Goal: Book appointment/travel/reservation

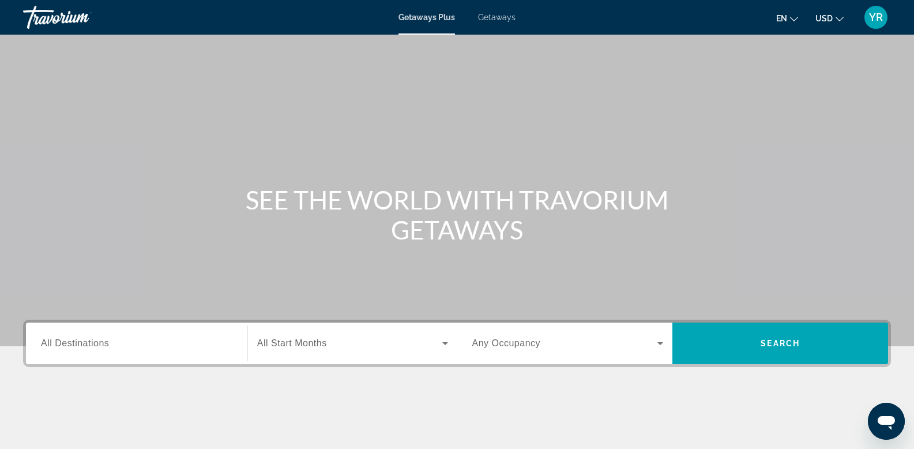
click at [558, 408] on div "Main content" at bounding box center [457, 439] width 868 height 86
click at [496, 18] on span "Getaways" at bounding box center [496, 17] width 37 height 9
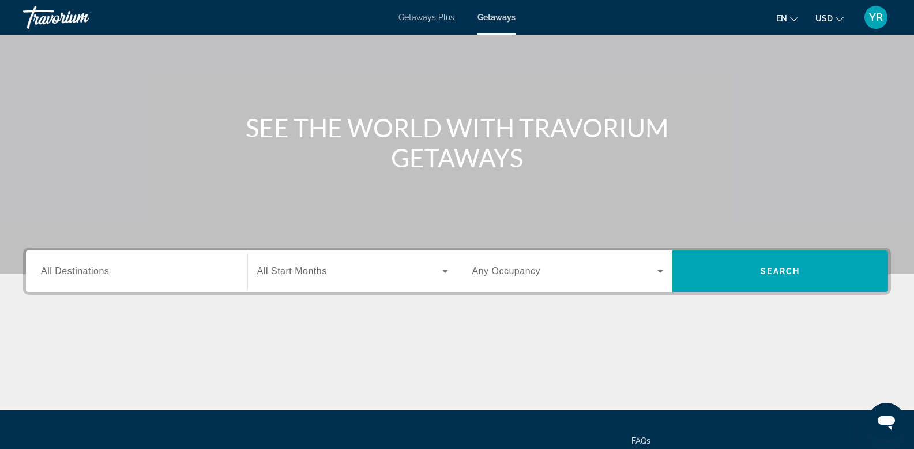
scroll to position [175, 0]
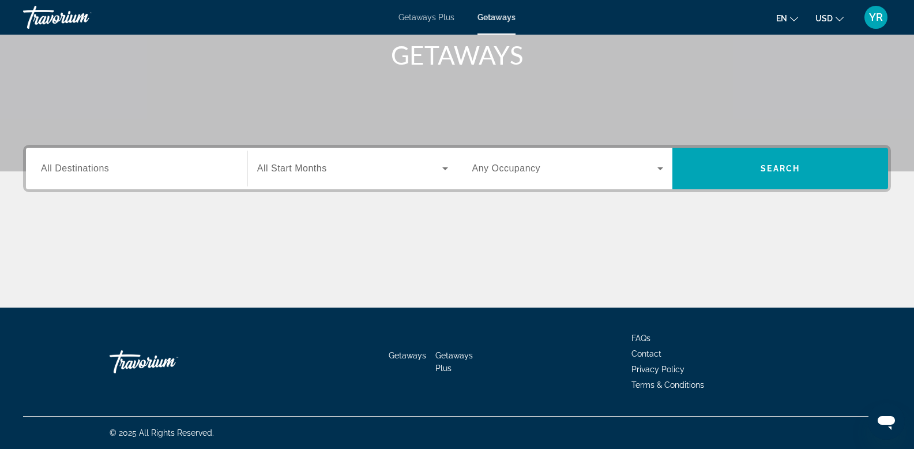
click at [276, 165] on span "All Start Months" at bounding box center [292, 168] width 70 height 10
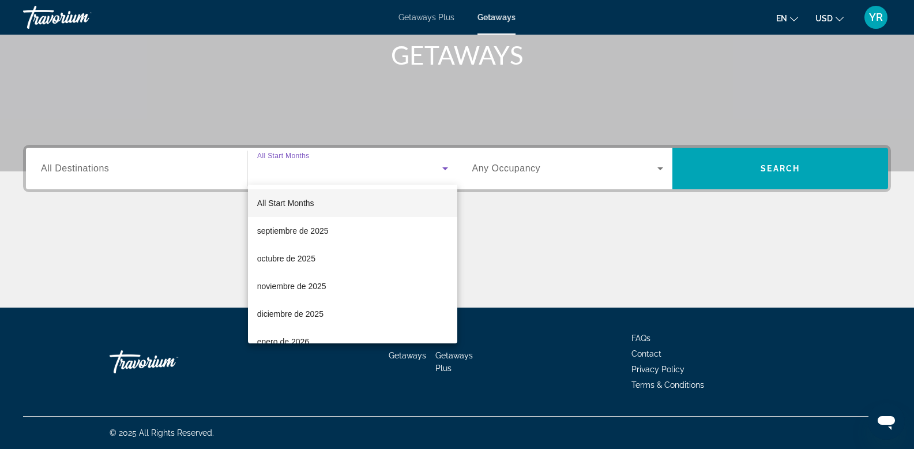
click at [122, 164] on div at bounding box center [457, 224] width 914 height 449
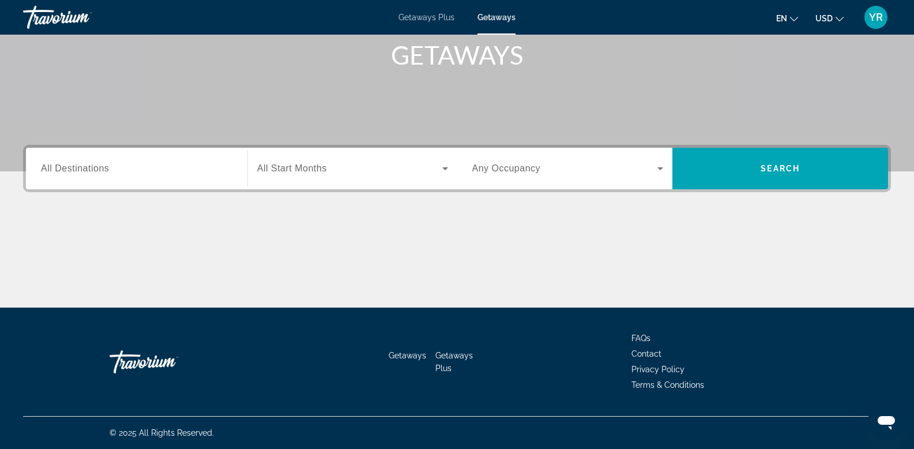
click at [63, 169] on span "All Destinations" at bounding box center [75, 168] width 68 height 10
click at [63, 169] on input "Destination All Destinations" at bounding box center [136, 169] width 191 height 14
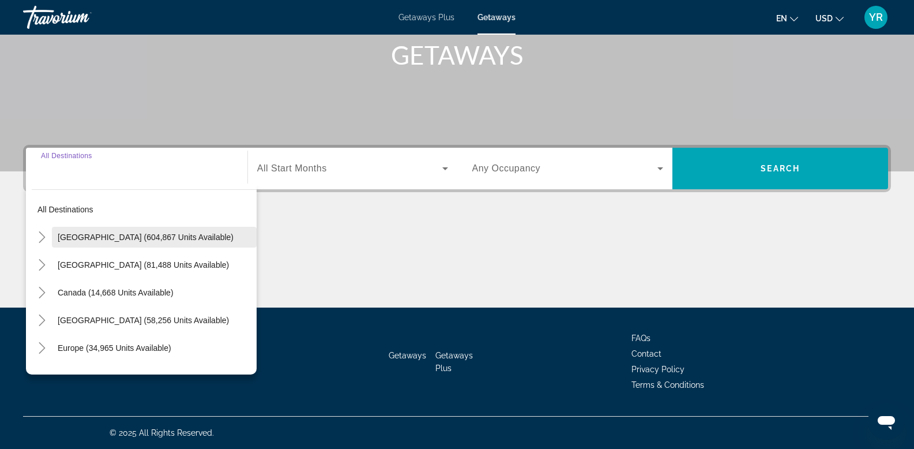
click at [127, 234] on span "[GEOGRAPHIC_DATA] (604,867 units available)" at bounding box center [146, 236] width 176 height 9
type input "**********"
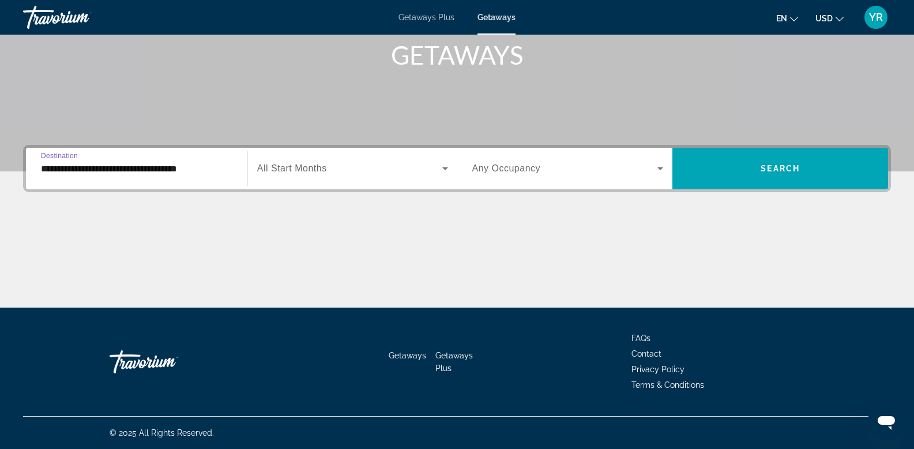
click at [336, 160] on div "Search widget" at bounding box center [352, 168] width 191 height 32
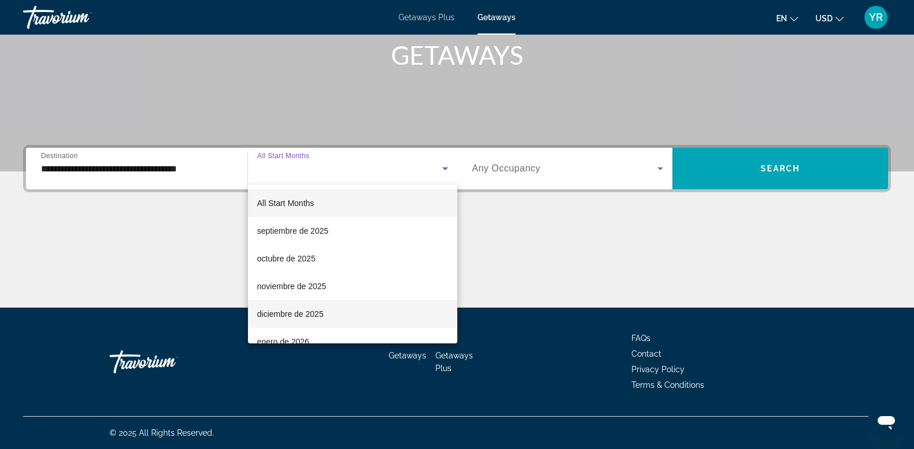
click at [290, 309] on span "diciembre de 2025" at bounding box center [290, 314] width 66 height 14
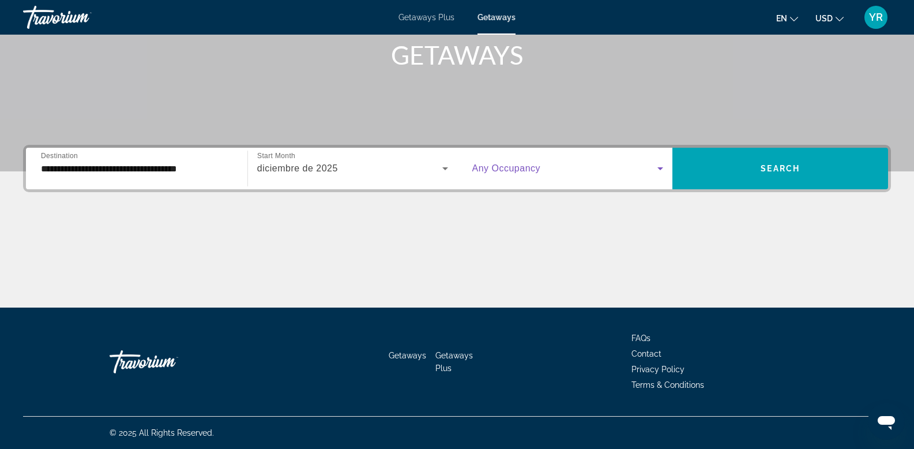
click at [601, 165] on span "Search widget" at bounding box center [565, 168] width 186 height 14
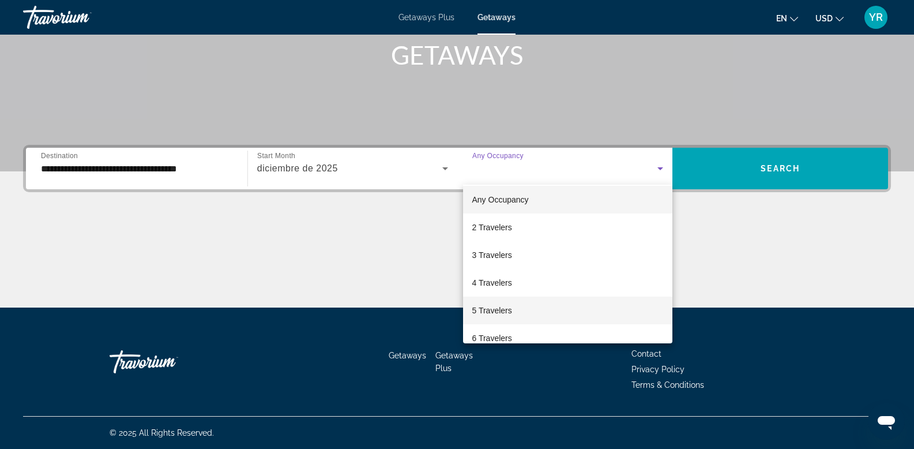
scroll to position [11, 0]
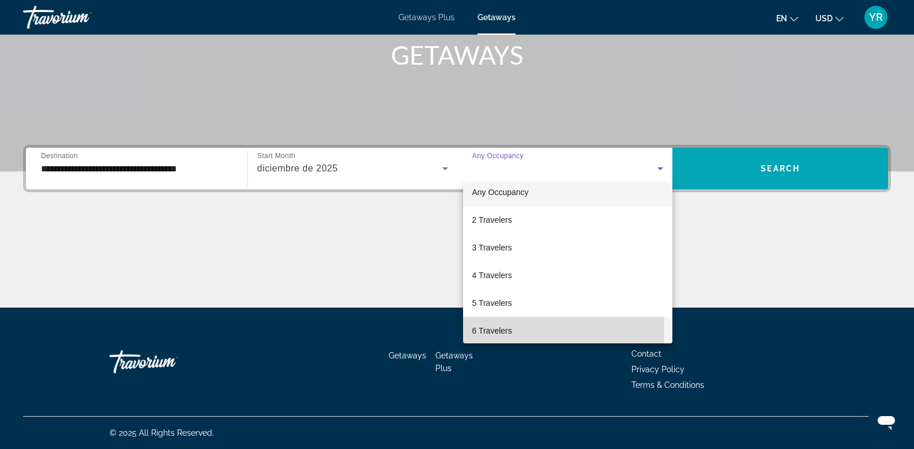
click at [494, 330] on span "6 Travelers" at bounding box center [492, 330] width 40 height 14
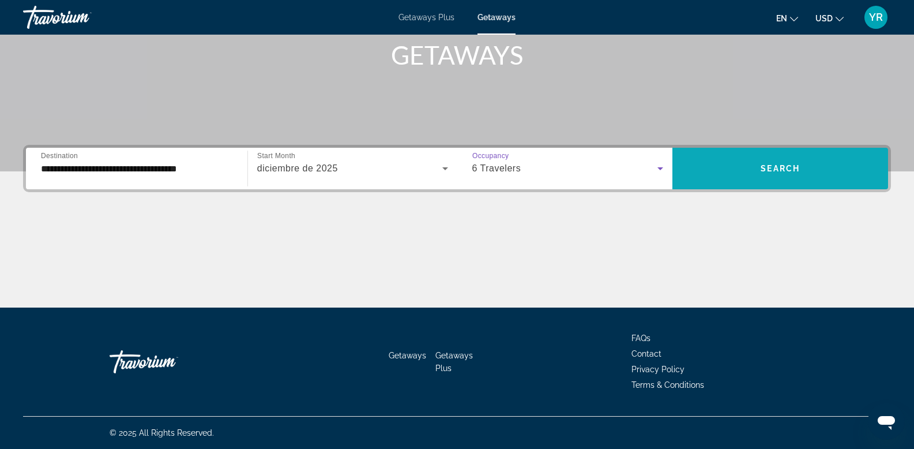
click at [770, 165] on span "Search" at bounding box center [779, 168] width 39 height 9
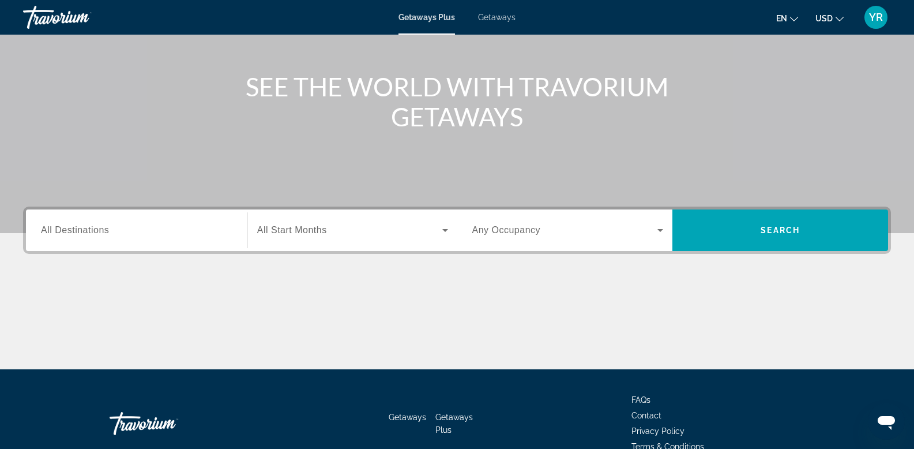
click at [125, 232] on input "Destination All Destinations" at bounding box center [136, 231] width 191 height 14
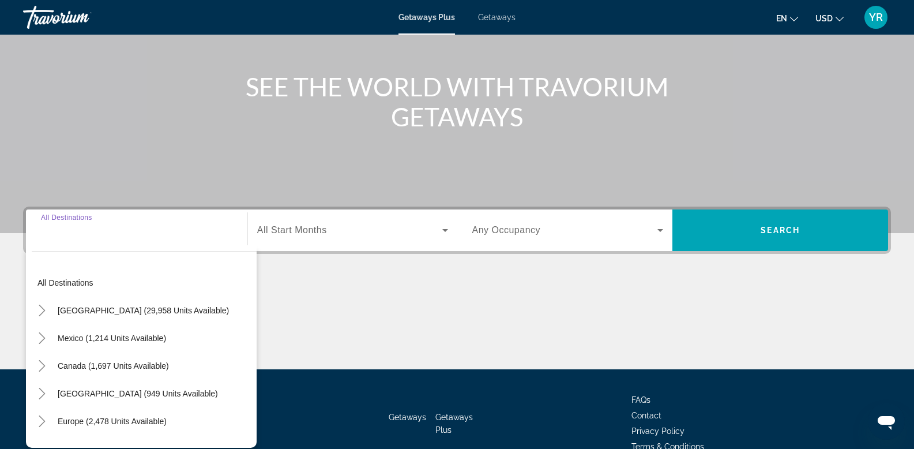
scroll to position [175, 0]
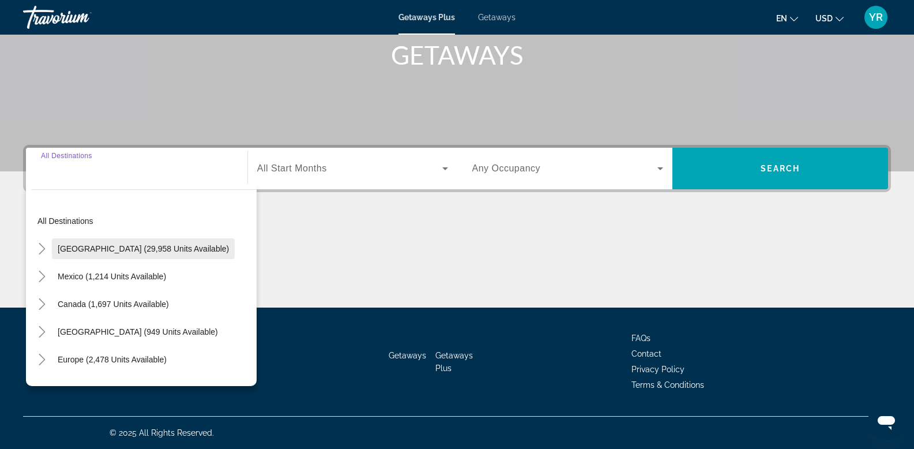
click at [108, 250] on span "[GEOGRAPHIC_DATA] (29,958 units available)" at bounding box center [143, 248] width 171 height 9
type input "**********"
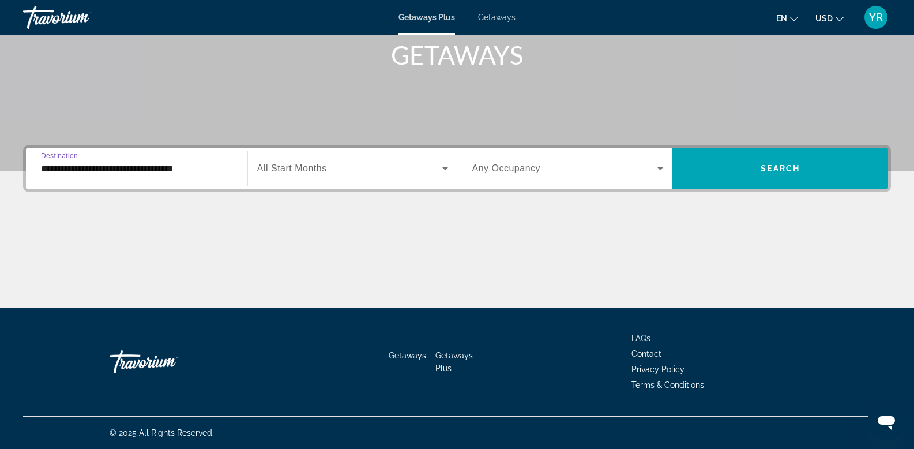
click at [316, 165] on span "All Start Months" at bounding box center [292, 168] width 70 height 10
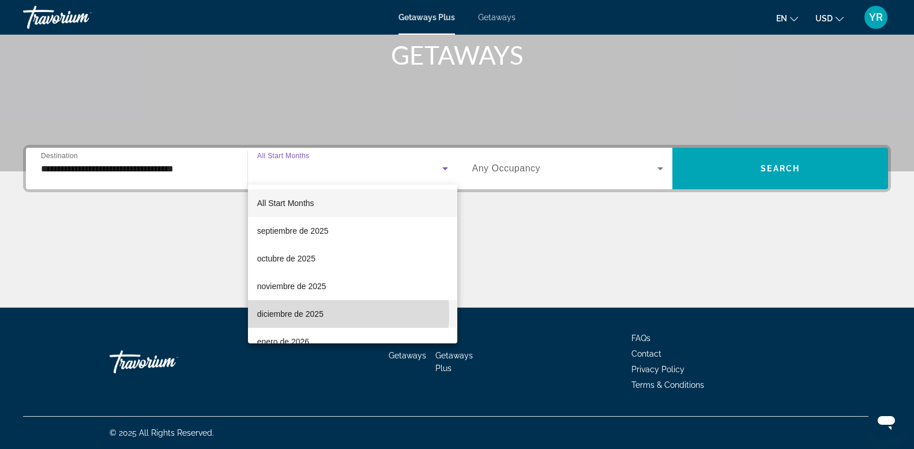
click at [287, 312] on span "diciembre de 2025" at bounding box center [290, 314] width 66 height 14
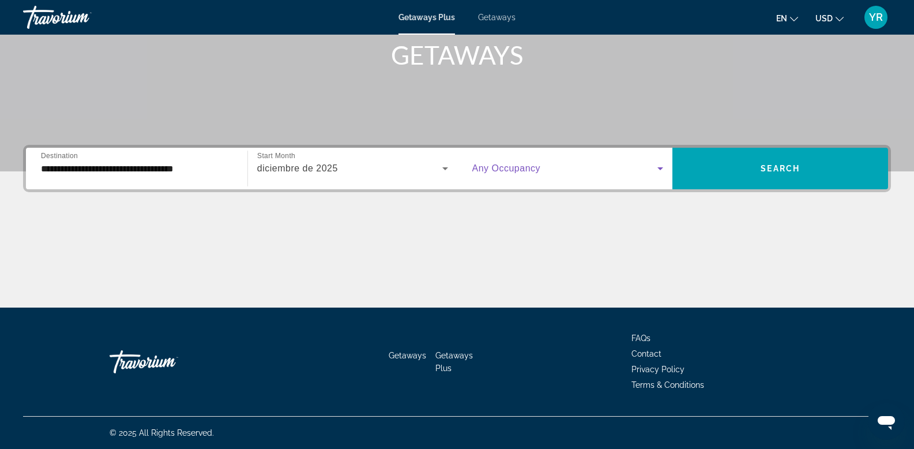
click at [572, 173] on span "Search widget" at bounding box center [565, 168] width 186 height 14
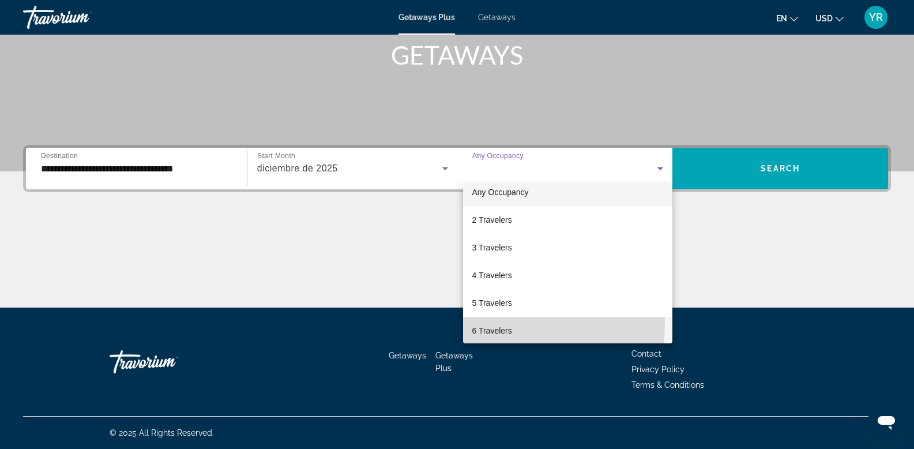
click at [487, 323] on mat-option "6 Travelers" at bounding box center [568, 331] width 210 height 28
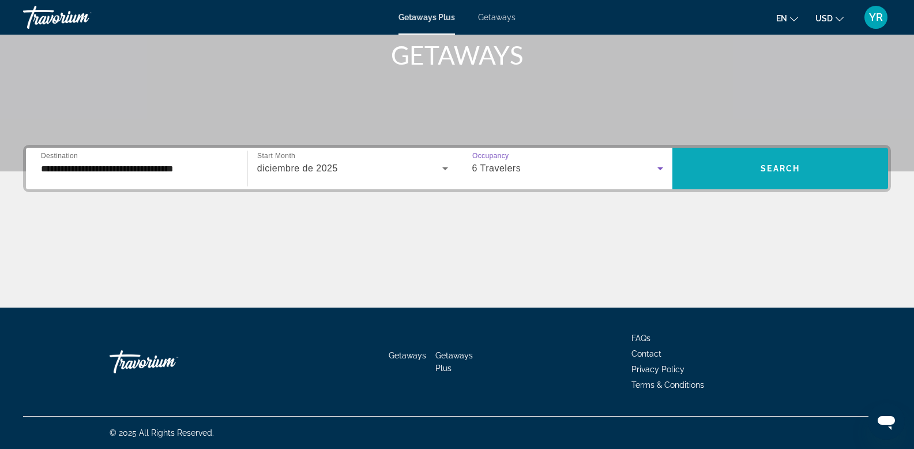
click at [770, 164] on span "Search" at bounding box center [779, 168] width 39 height 9
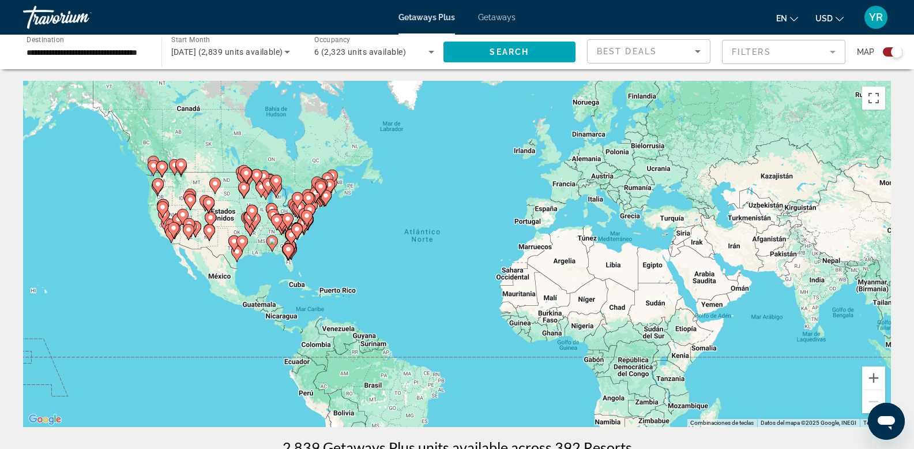
click at [224, 229] on div "Para activar la función de arrastre con el teclado, pulsa Alt + Intro. Cuando h…" at bounding box center [457, 254] width 868 height 346
click at [240, 254] on icon "Main content" at bounding box center [236, 253] width 10 height 15
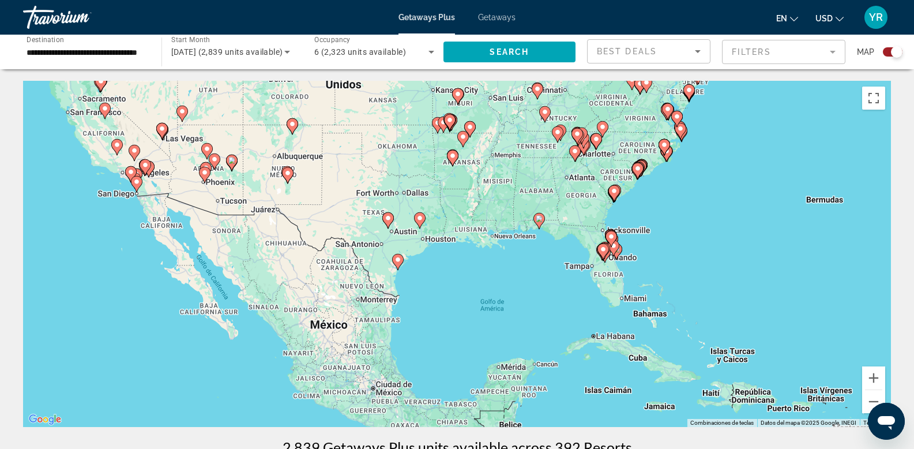
drag, startPoint x: 406, startPoint y: 223, endPoint x: 347, endPoint y: 240, distance: 62.4
click at [347, 240] on div "Para activar la función de arrastre con el teclado, pulsa Alt + Intro. Cuando h…" at bounding box center [457, 254] width 868 height 346
click at [387, 220] on image "Main content" at bounding box center [388, 217] width 7 height 7
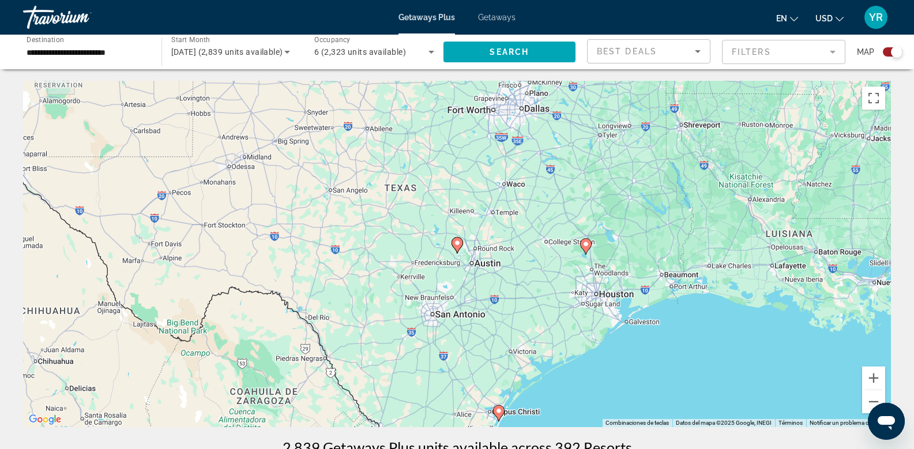
click at [460, 244] on image "Main content" at bounding box center [457, 242] width 7 height 7
type input "**********"
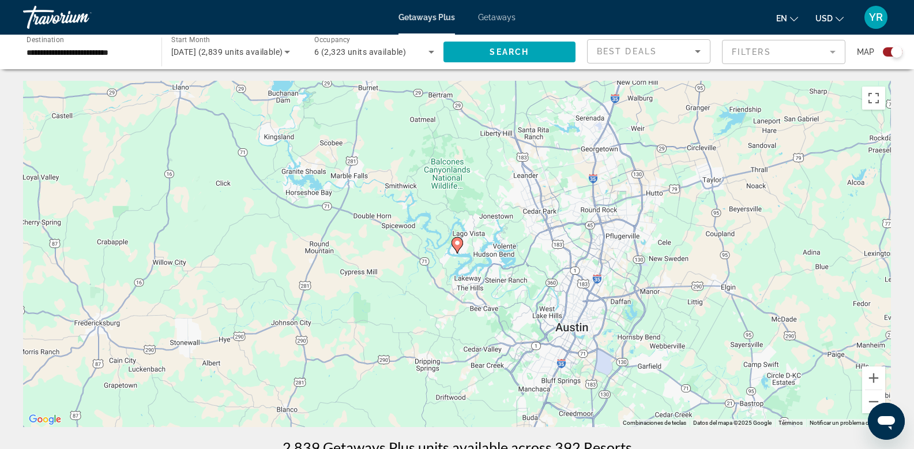
click at [457, 243] on image "Main content" at bounding box center [457, 242] width 7 height 7
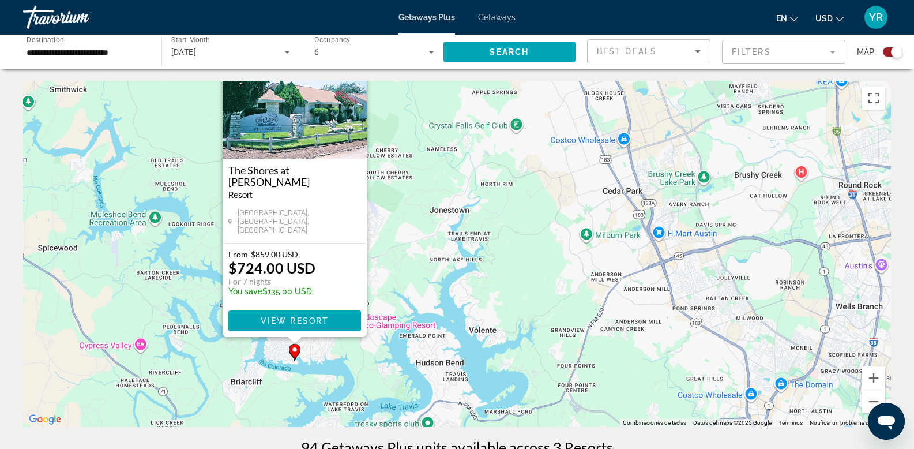
drag, startPoint x: 712, startPoint y: 347, endPoint x: 533, endPoint y: 290, distance: 187.6
click at [534, 292] on div "Para activar la función de arrastre con el teclado, pulsa Alt + Intro. Cuando h…" at bounding box center [457, 254] width 868 height 346
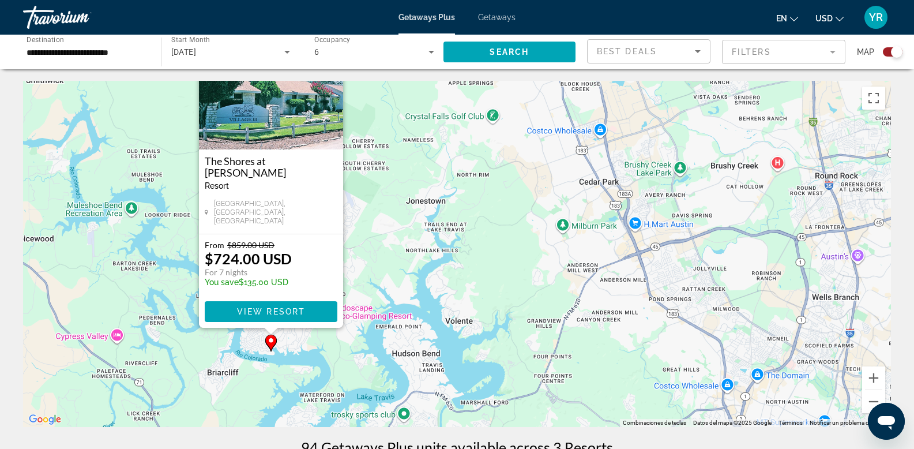
click at [505, 20] on span "Getaways" at bounding box center [496, 17] width 37 height 9
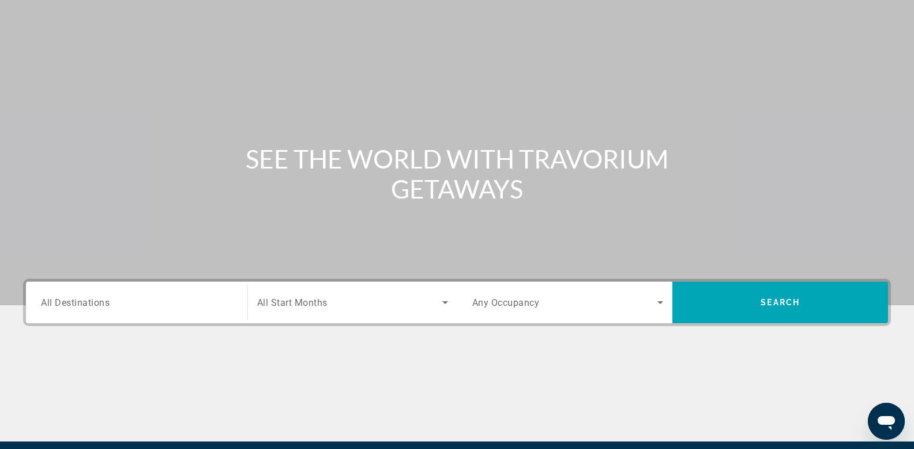
scroll to position [42, 0]
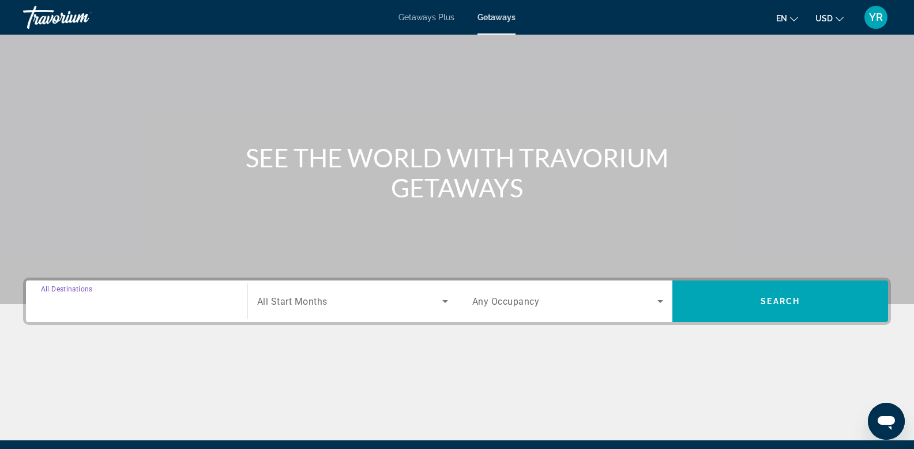
click at [129, 303] on input "Destination All Destinations" at bounding box center [136, 302] width 191 height 14
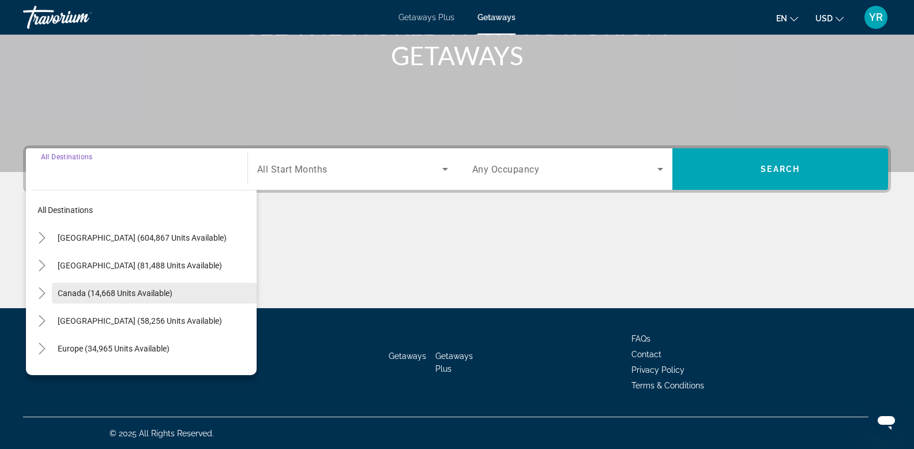
scroll to position [175, 0]
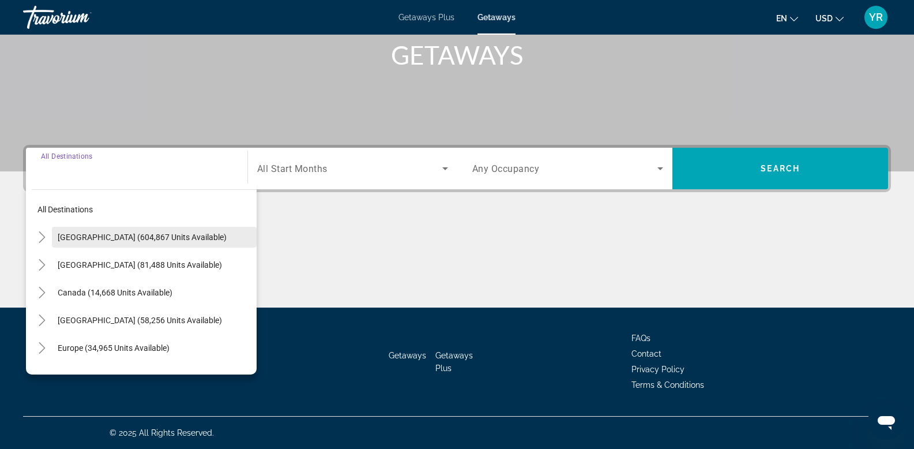
click at [144, 239] on span "[GEOGRAPHIC_DATA] (604,867 units available)" at bounding box center [142, 236] width 169 height 9
type input "**********"
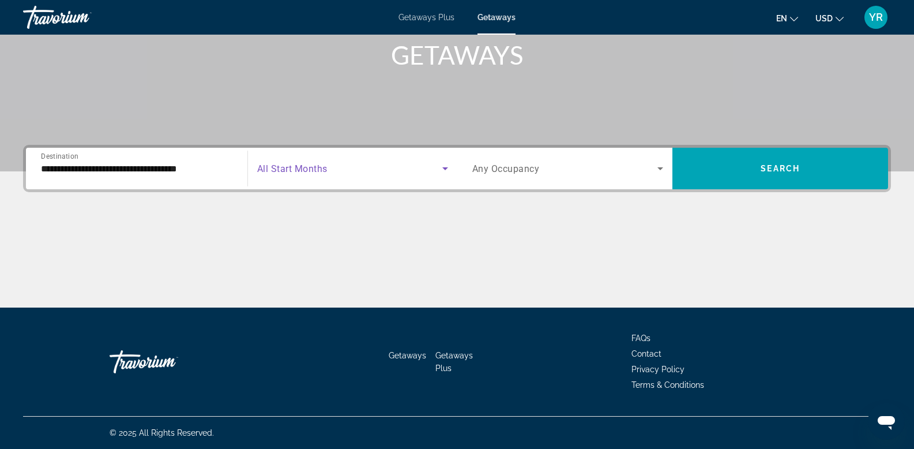
click at [321, 162] on span "Search widget" at bounding box center [349, 168] width 185 height 14
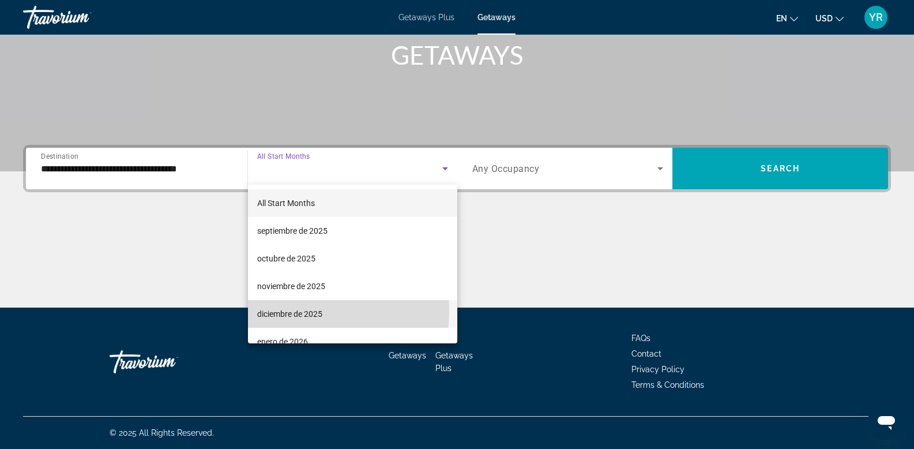
click at [280, 310] on span "diciembre de 2025" at bounding box center [289, 314] width 65 height 14
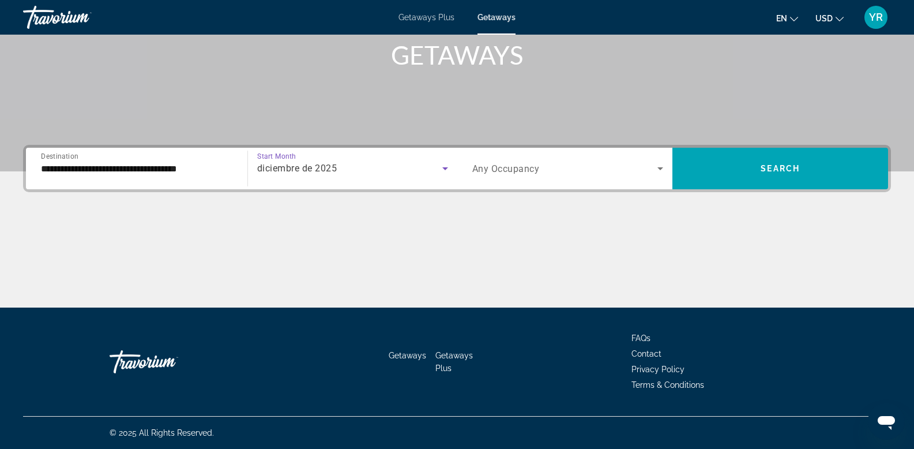
click at [572, 167] on span "Search widget" at bounding box center [565, 168] width 186 height 14
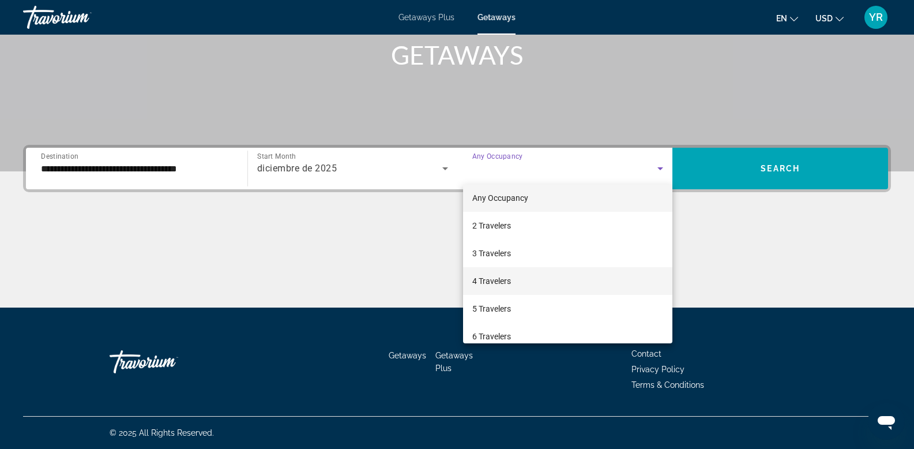
scroll to position [14, 0]
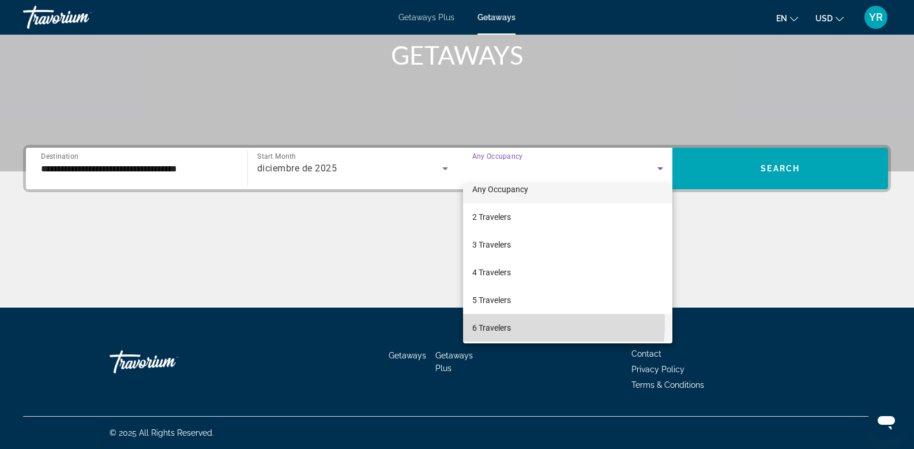
click at [495, 324] on span "6 Travelers" at bounding box center [491, 328] width 39 height 14
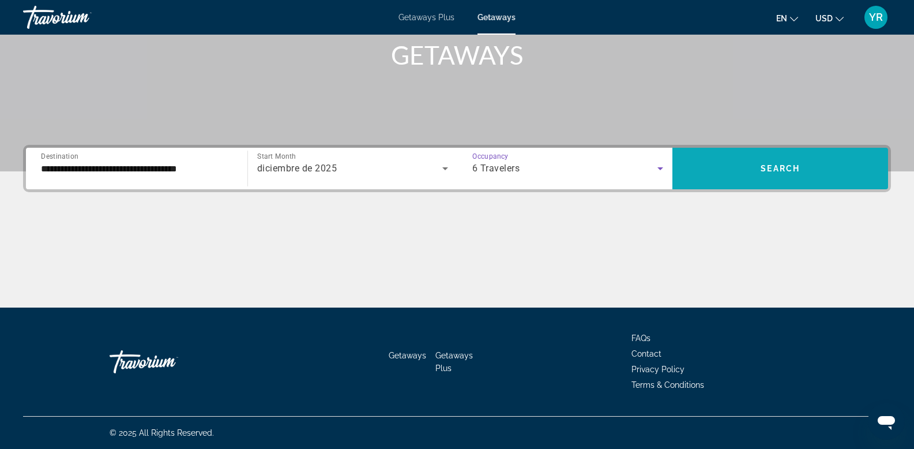
click at [744, 161] on span "Search widget" at bounding box center [780, 169] width 216 height 28
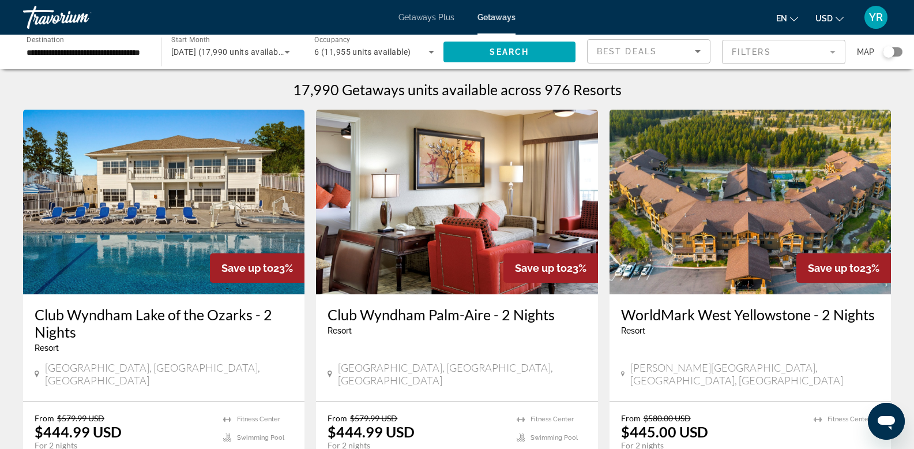
click at [892, 52] on div "Search widget" at bounding box center [889, 52] width 12 height 12
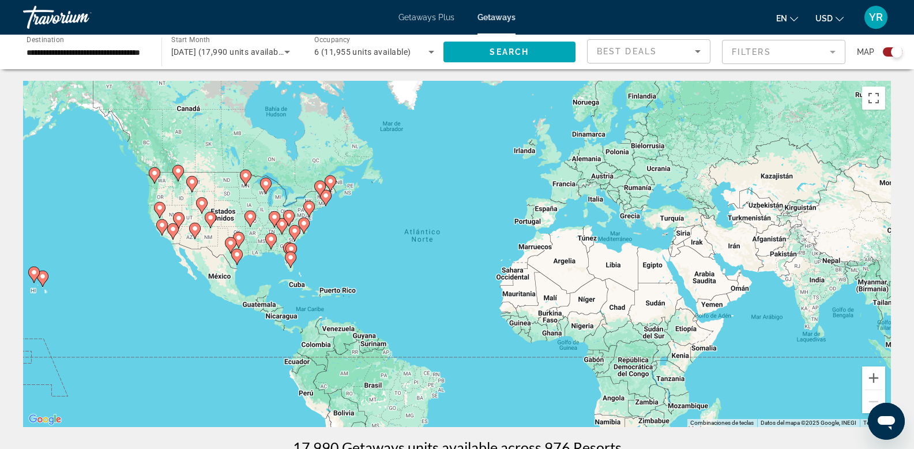
click at [292, 258] on image "Main content" at bounding box center [290, 257] width 7 height 7
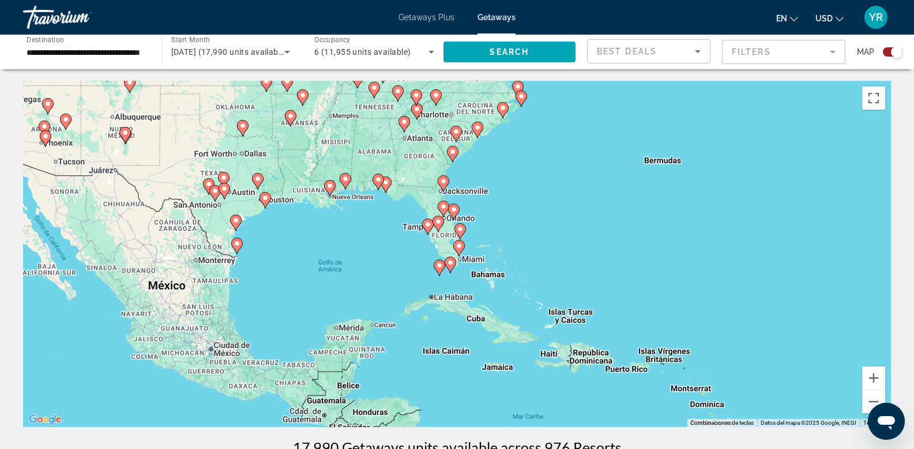
click at [460, 246] on image "Main content" at bounding box center [458, 245] width 7 height 7
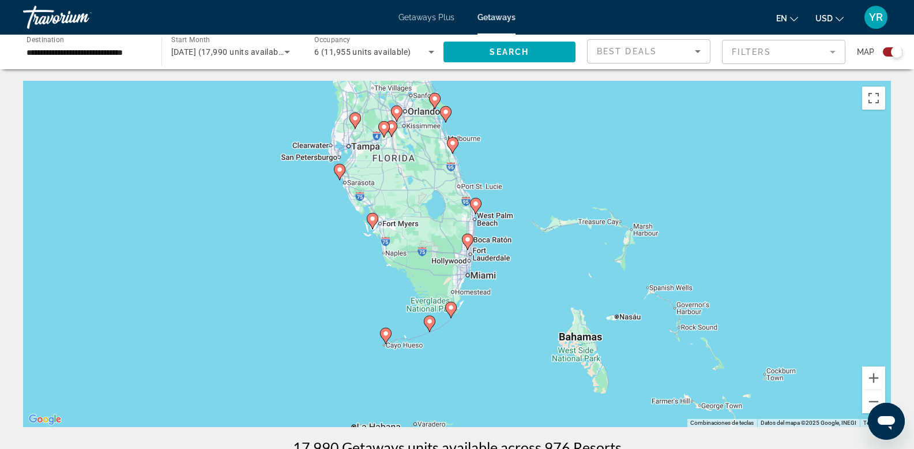
click at [467, 239] on image "Main content" at bounding box center [467, 239] width 7 height 7
type input "**********"
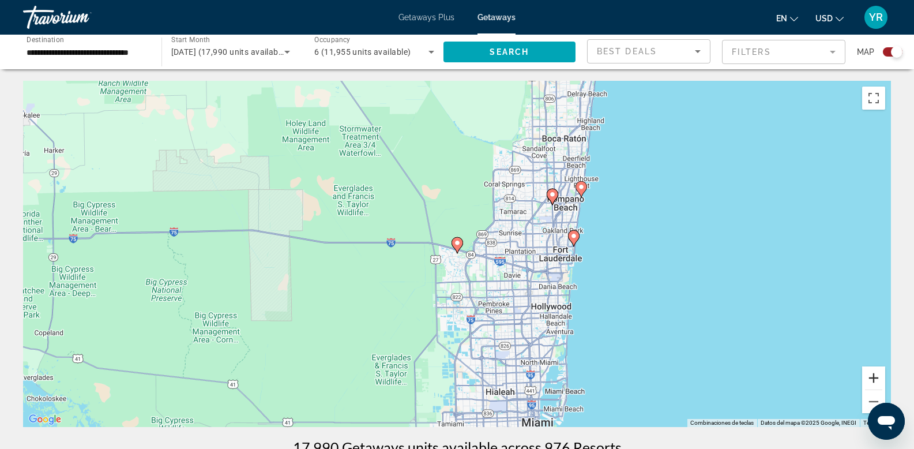
click at [871, 370] on button "Ampliar" at bounding box center [873, 377] width 23 height 23
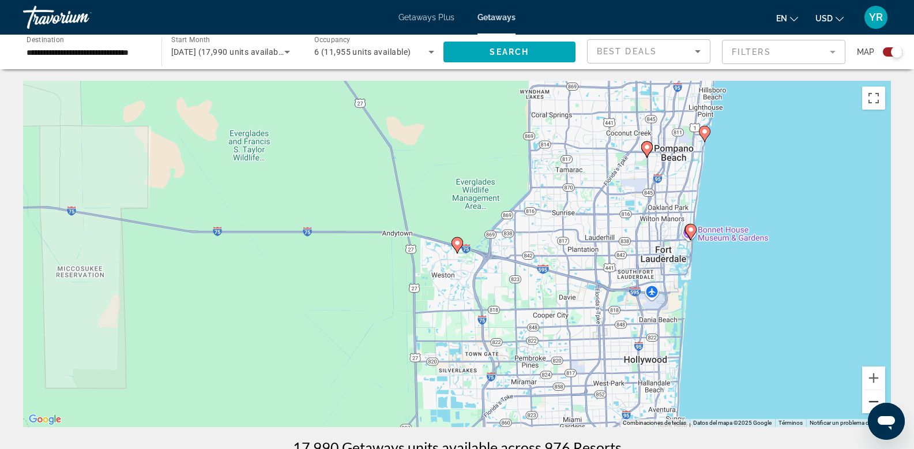
click at [872, 400] on button "Reducir" at bounding box center [873, 401] width 23 height 23
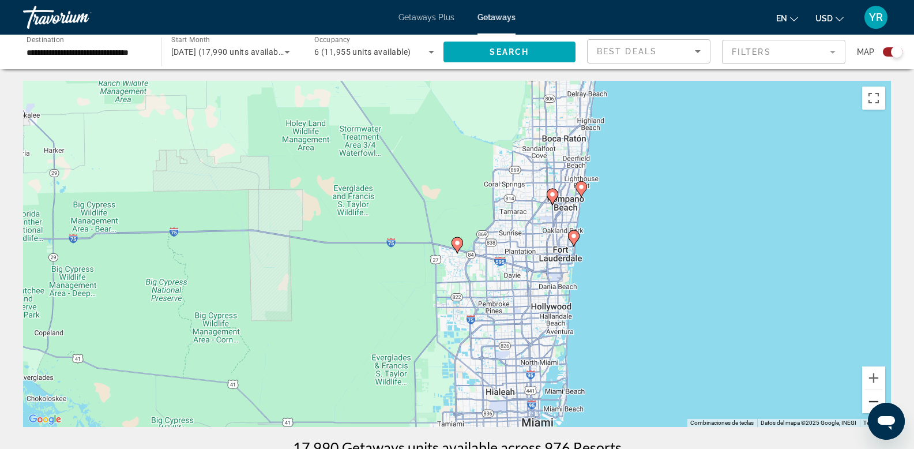
click at [872, 400] on button "Reducir" at bounding box center [873, 401] width 23 height 23
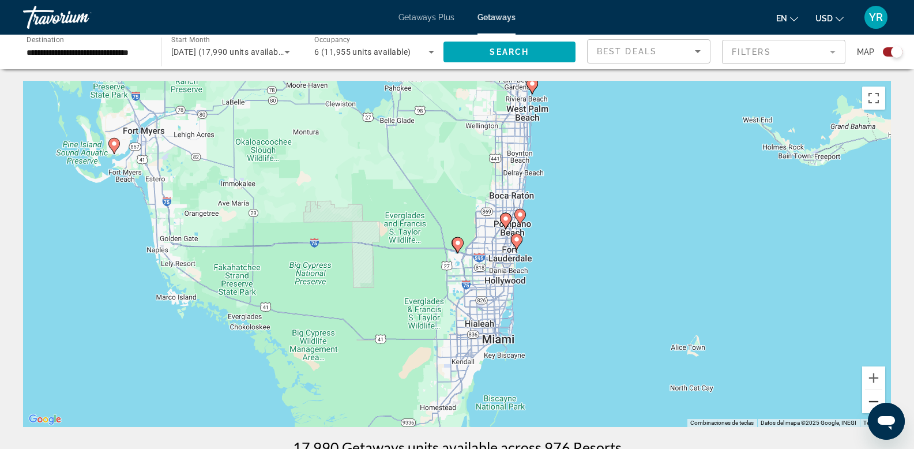
click at [872, 400] on button "Reducir" at bounding box center [873, 401] width 23 height 23
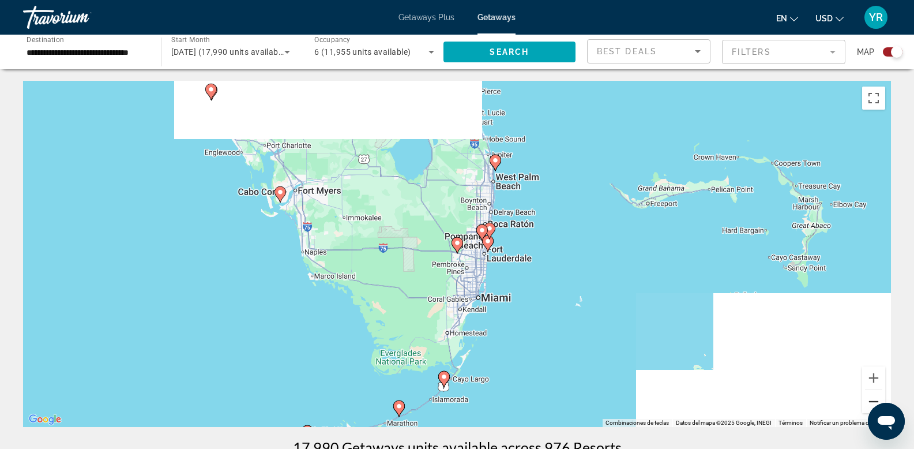
click at [872, 400] on button "Reducir" at bounding box center [873, 401] width 23 height 23
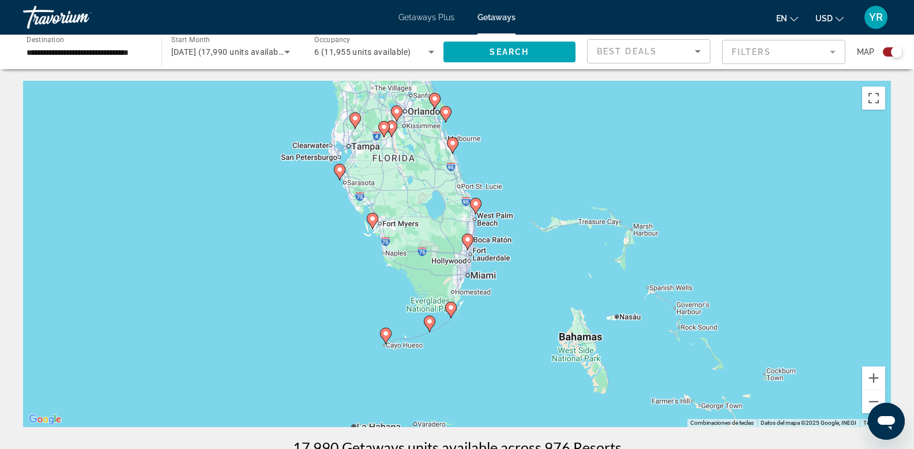
click at [450, 306] on image "Main content" at bounding box center [450, 307] width 7 height 7
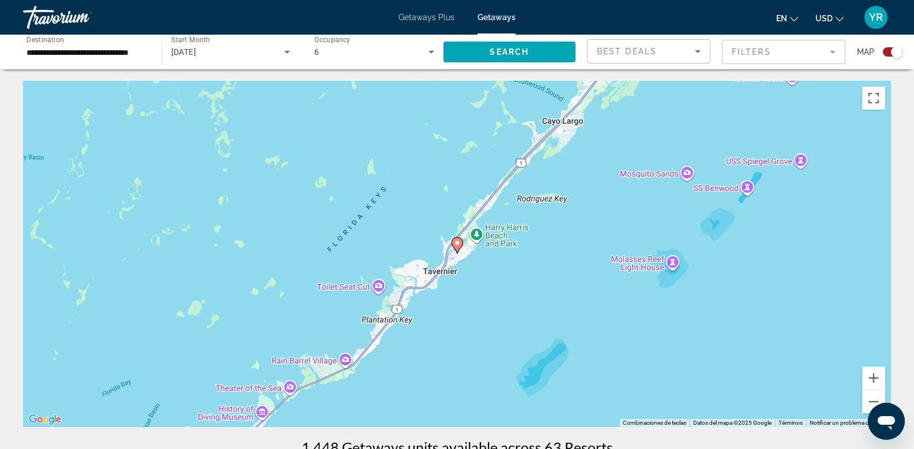
click at [458, 243] on image "Main content" at bounding box center [457, 242] width 7 height 7
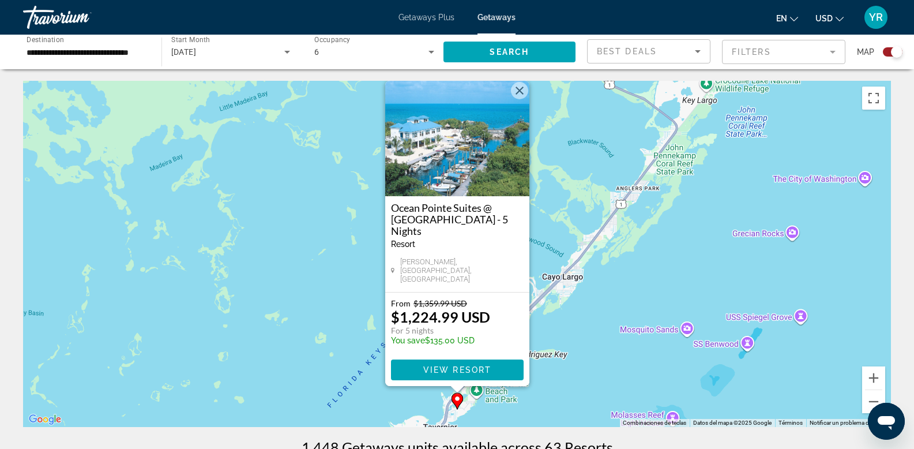
click at [521, 99] on button "Cerrar" at bounding box center [519, 90] width 17 height 17
